Goal: Task Accomplishment & Management: Use online tool/utility

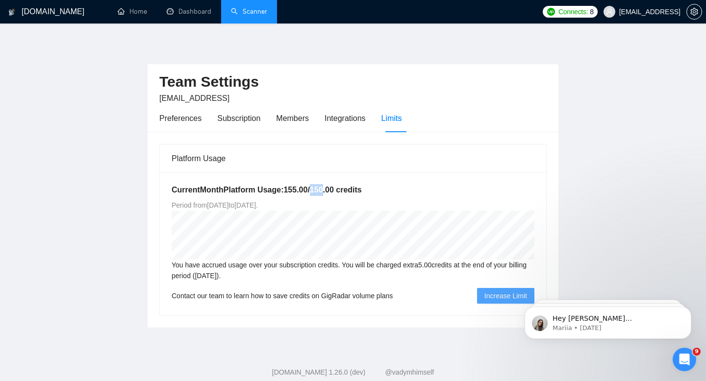
click at [248, 9] on link "Scanner" at bounding box center [249, 11] width 36 height 8
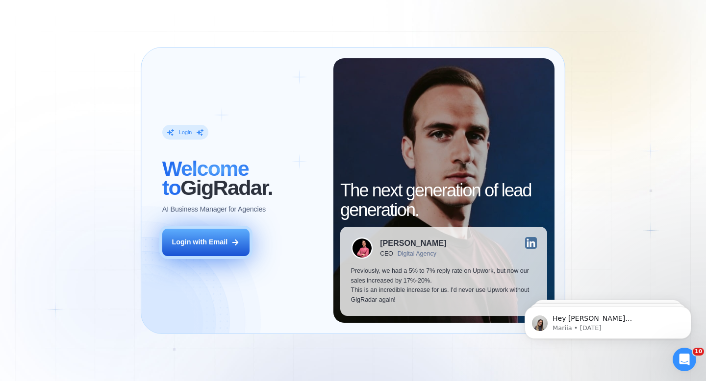
click at [196, 242] on div "Login with Email" at bounding box center [200, 243] width 56 height 10
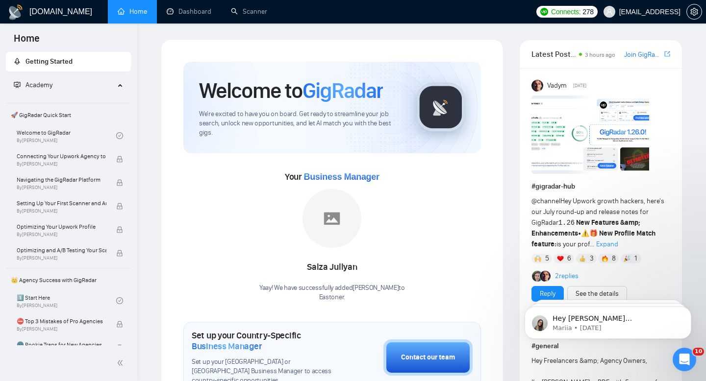
click at [246, 16] on link "Scanner" at bounding box center [249, 11] width 36 height 8
